Goal: Transaction & Acquisition: Purchase product/service

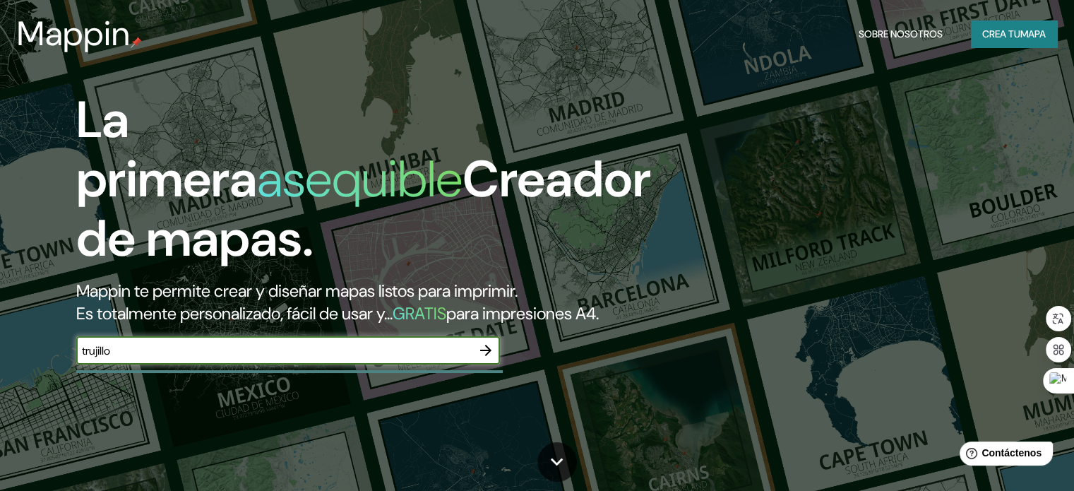
type input "trujillo"
click at [488, 359] on icon "button" at bounding box center [485, 350] width 17 height 17
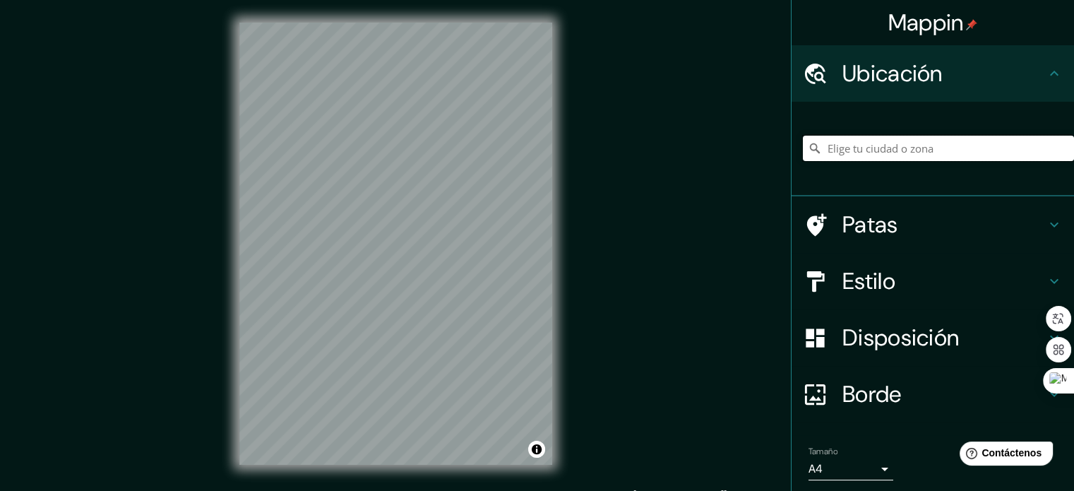
click at [934, 148] on input "Elige tu ciudad o zona" at bounding box center [938, 148] width 271 height 25
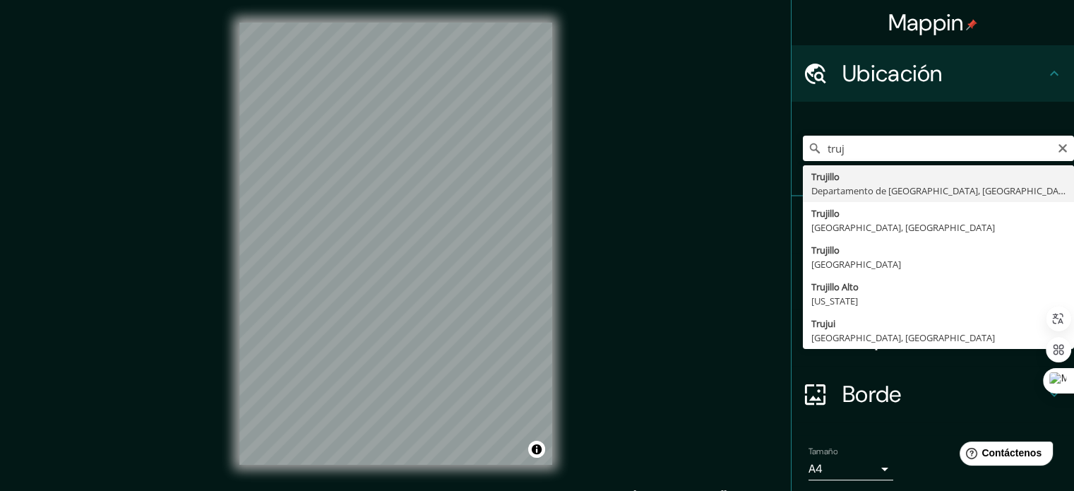
type input "[GEOGRAPHIC_DATA], [GEOGRAPHIC_DATA], [GEOGRAPHIC_DATA]"
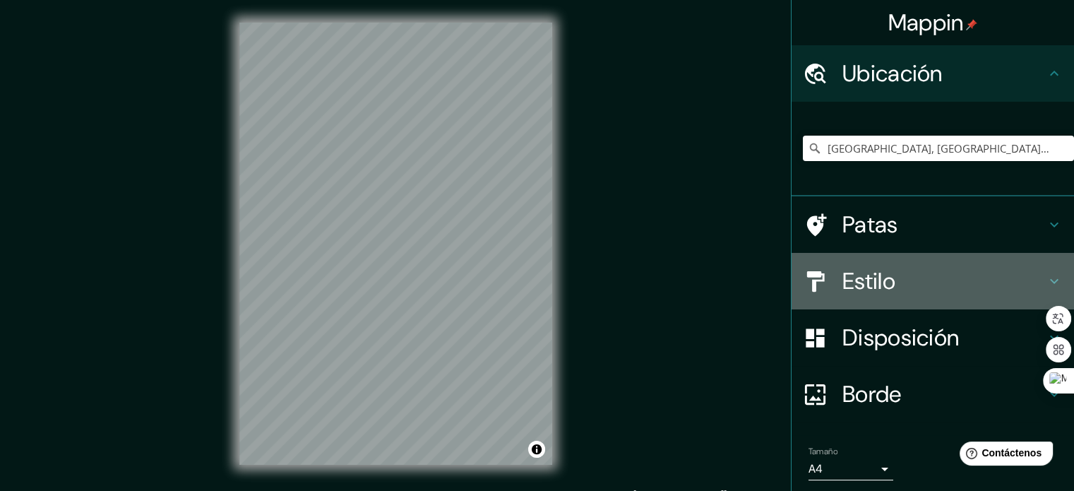
click at [902, 274] on h4 "Estilo" at bounding box center [943, 281] width 203 height 28
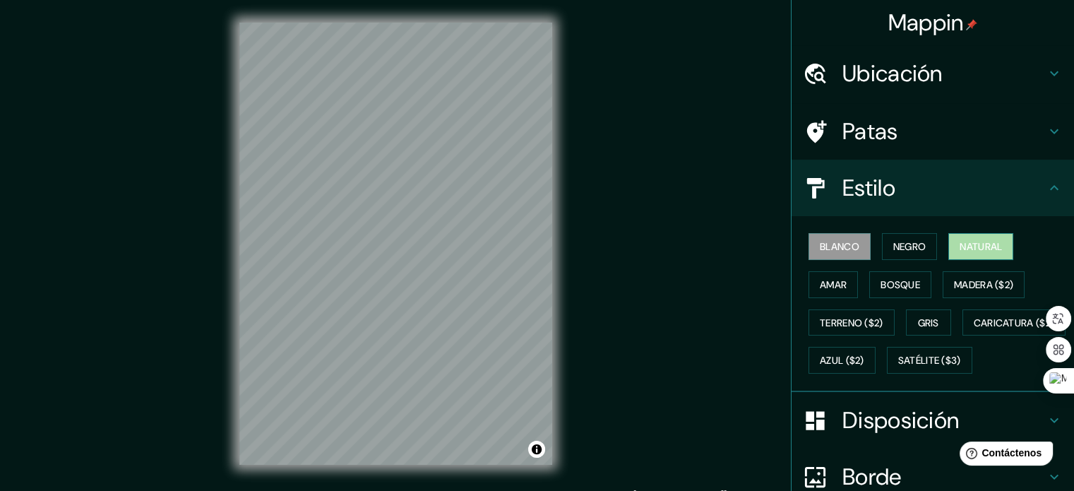
click at [973, 253] on font "Natural" at bounding box center [980, 246] width 42 height 18
click at [912, 290] on button "Bosque" at bounding box center [900, 284] width 62 height 27
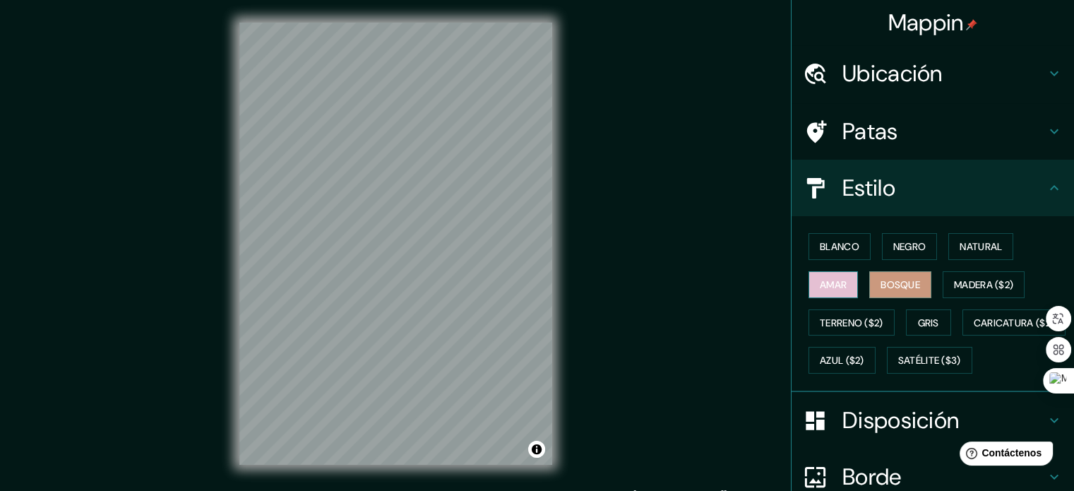
click at [846, 284] on button "Amar" at bounding box center [832, 284] width 49 height 27
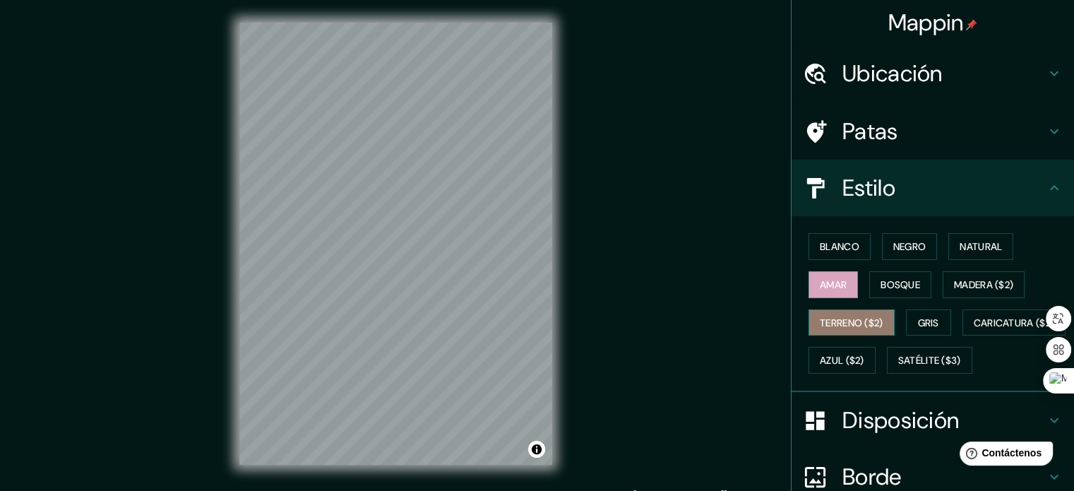
click at [853, 313] on font "Terreno ($2)" at bounding box center [851, 322] width 64 height 18
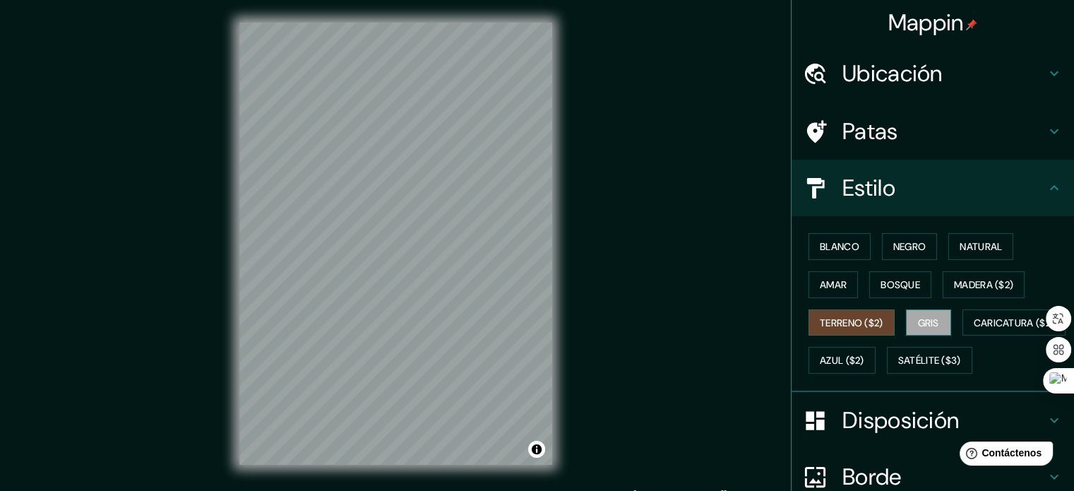
click at [937, 315] on button "Gris" at bounding box center [928, 322] width 45 height 27
click at [851, 248] on button "Blanco" at bounding box center [839, 246] width 62 height 27
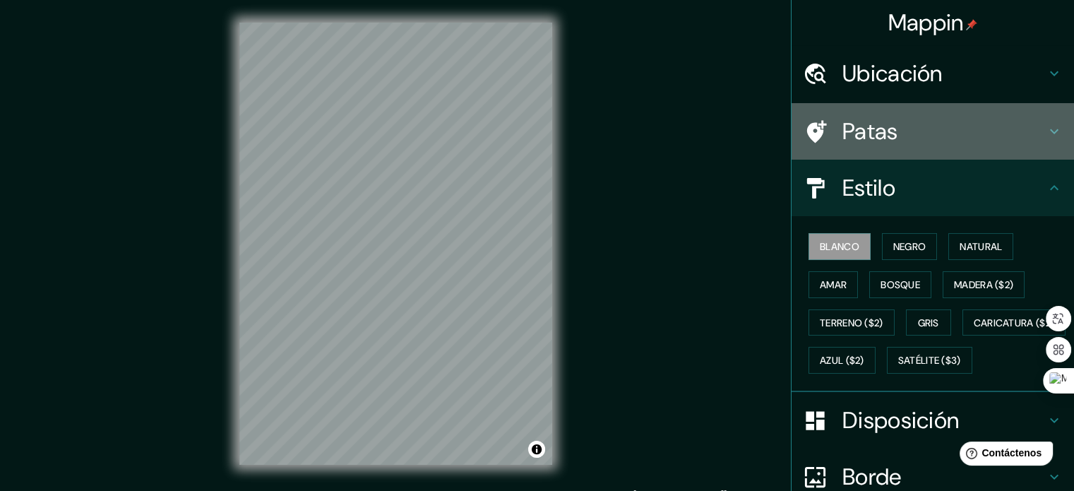
click at [1028, 129] on h4 "Patas" at bounding box center [943, 131] width 203 height 28
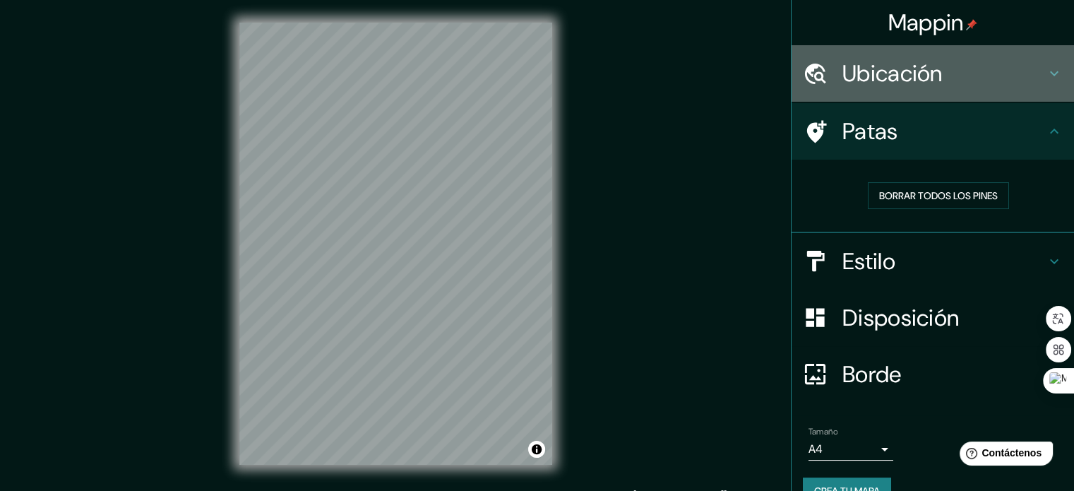
click at [1013, 73] on h4 "Ubicación" at bounding box center [943, 73] width 203 height 28
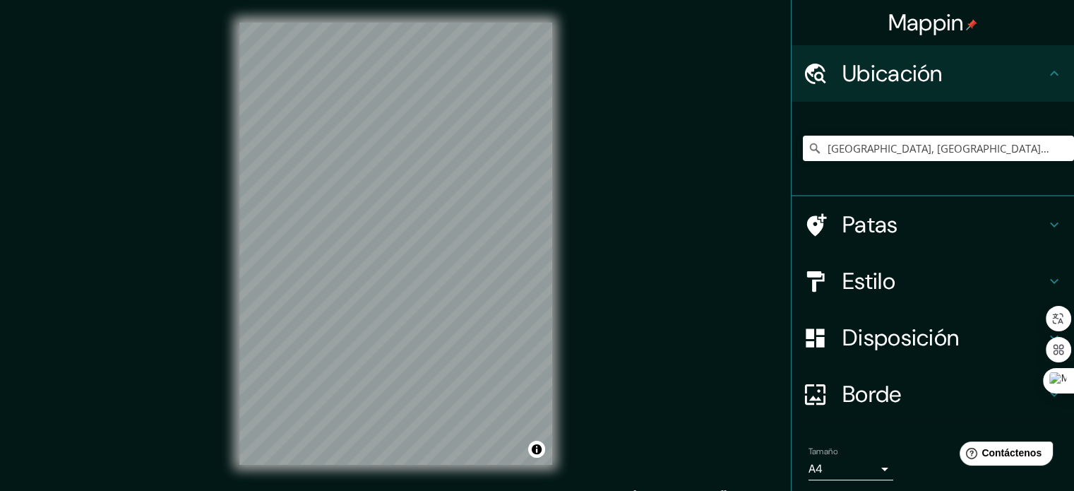
click at [1013, 73] on h4 "Ubicación" at bounding box center [943, 73] width 203 height 28
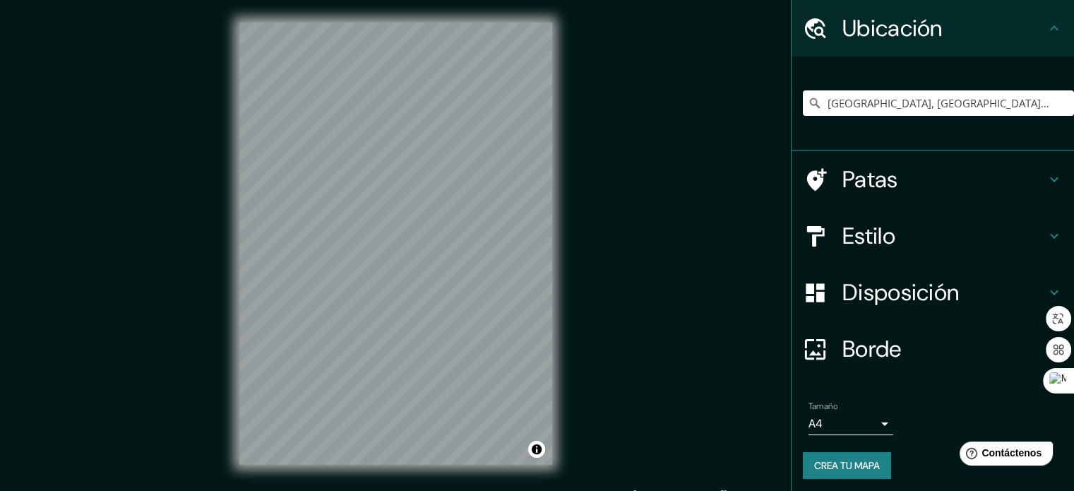
scroll to position [49, 0]
